Goal: Task Accomplishment & Management: Manage account settings

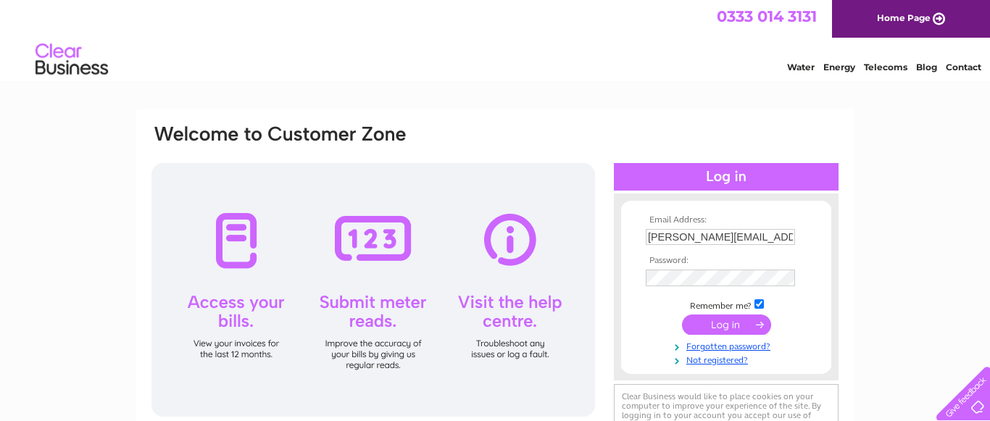
type input "wilson.glaziers@btinternet.com"
click at [723, 325] on input "submit" at bounding box center [726, 324] width 89 height 20
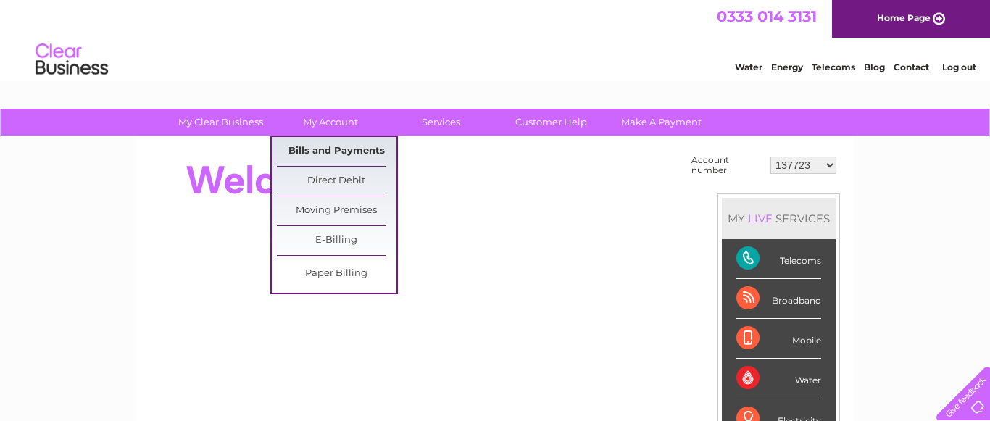
click at [338, 149] on link "Bills and Payments" at bounding box center [337, 151] width 120 height 29
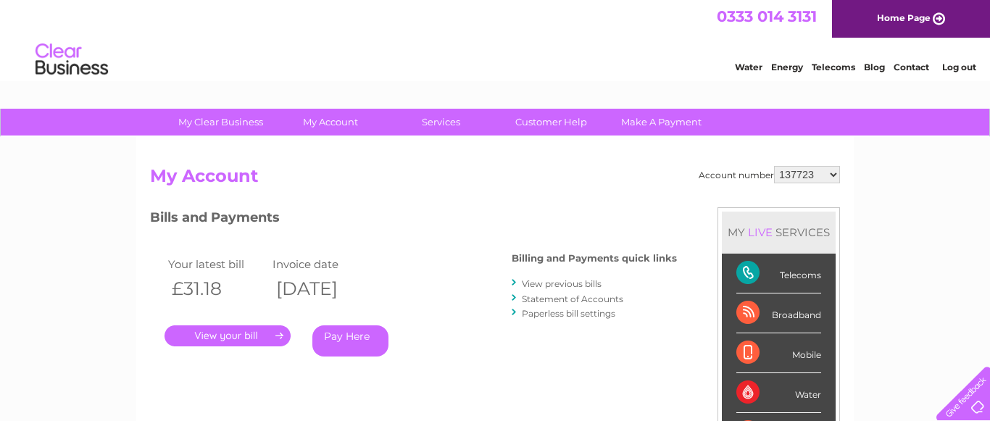
click at [241, 333] on link "." at bounding box center [227, 335] width 126 height 21
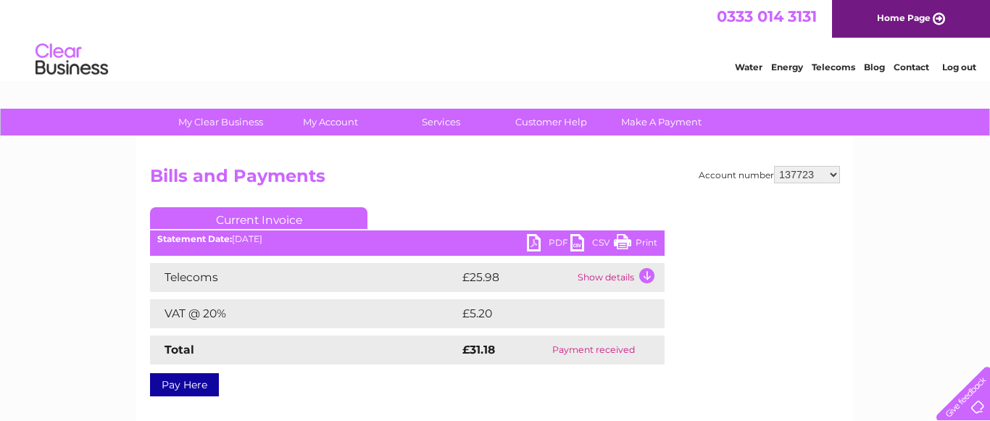
click at [555, 243] on link "PDF" at bounding box center [548, 244] width 43 height 21
